Goal: Navigation & Orientation: Find specific page/section

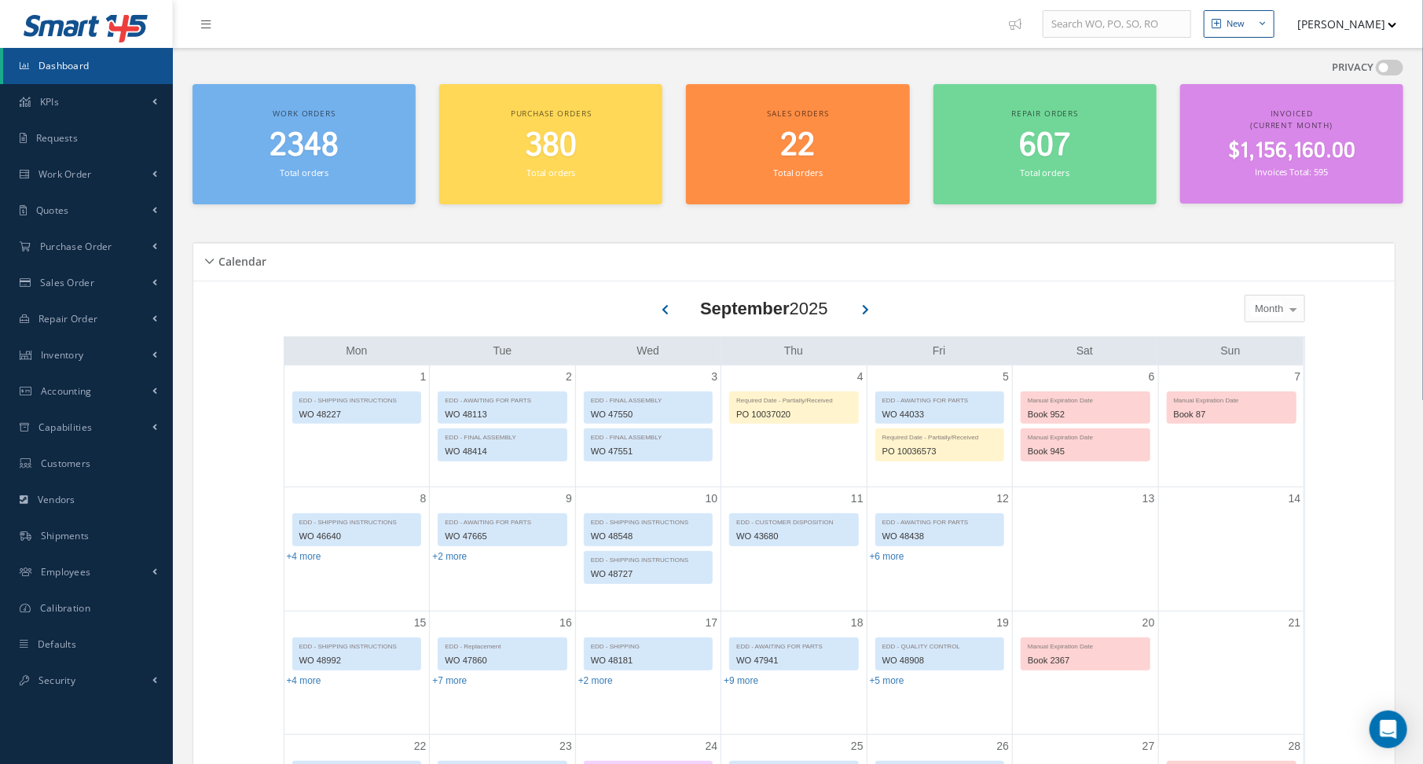
click at [327, 226] on div "Calendar Loading… [DATE] Month Month Week Day [DATE] No elements found. List is…" at bounding box center [798, 712] width 1211 height 978
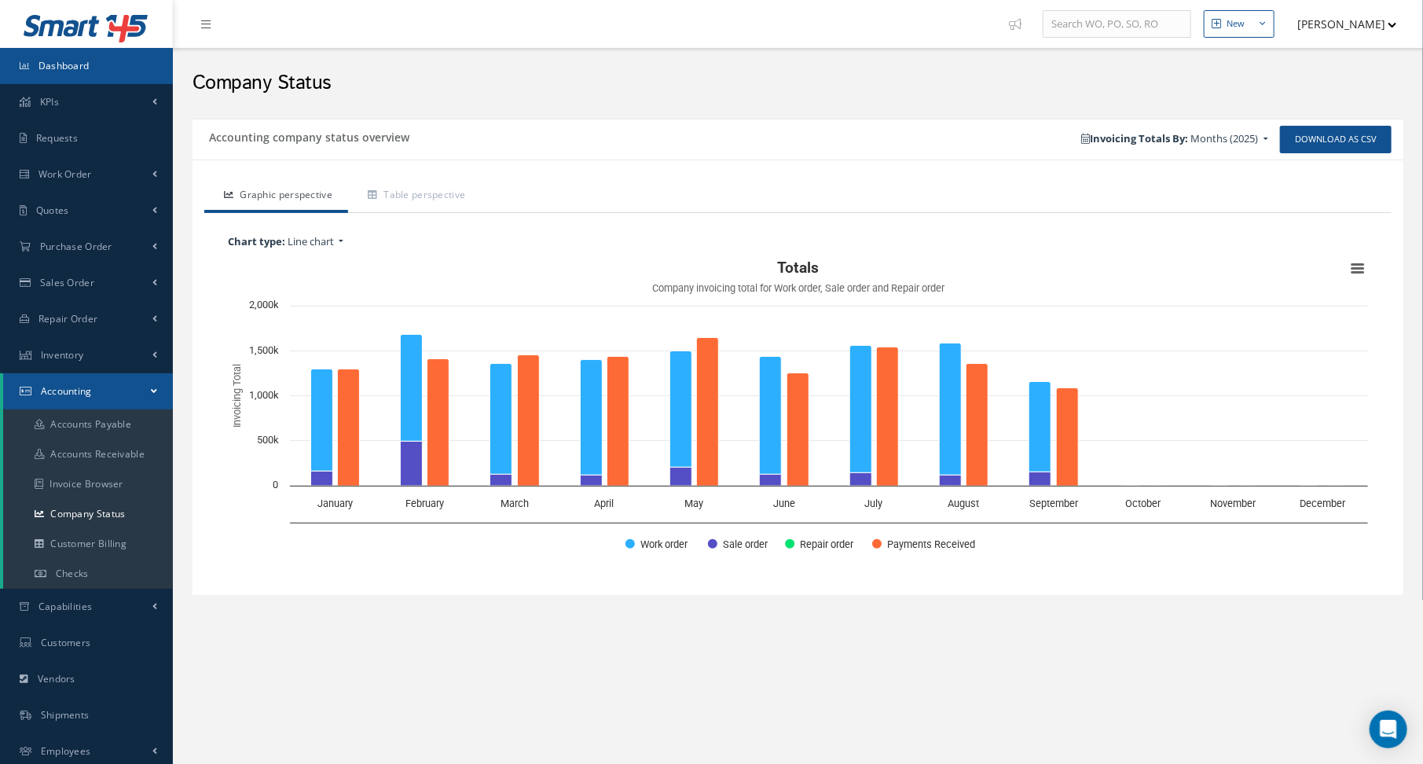
click at [84, 67] on span "Dashboard" at bounding box center [64, 65] width 51 height 13
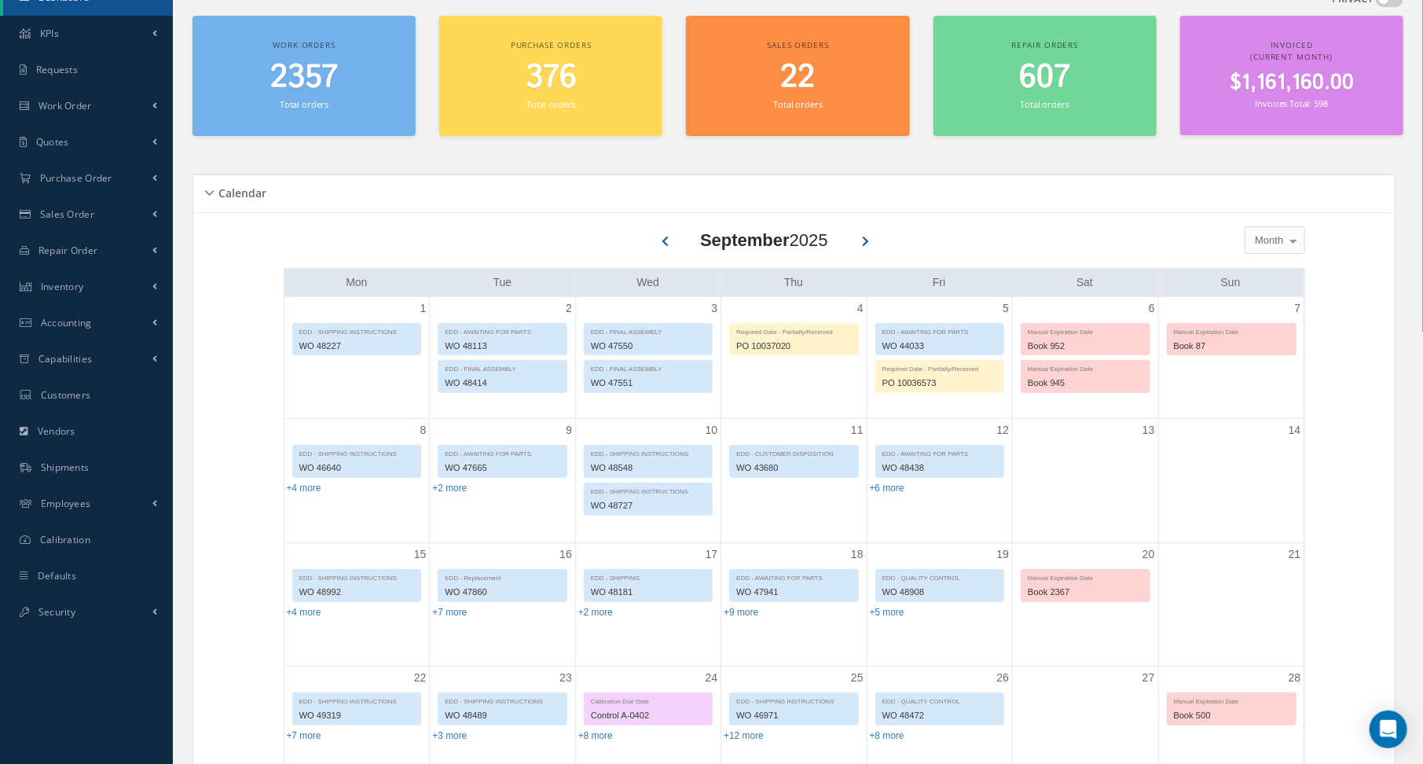
scroll to position [236, 0]
